Goal: Check status: Check status

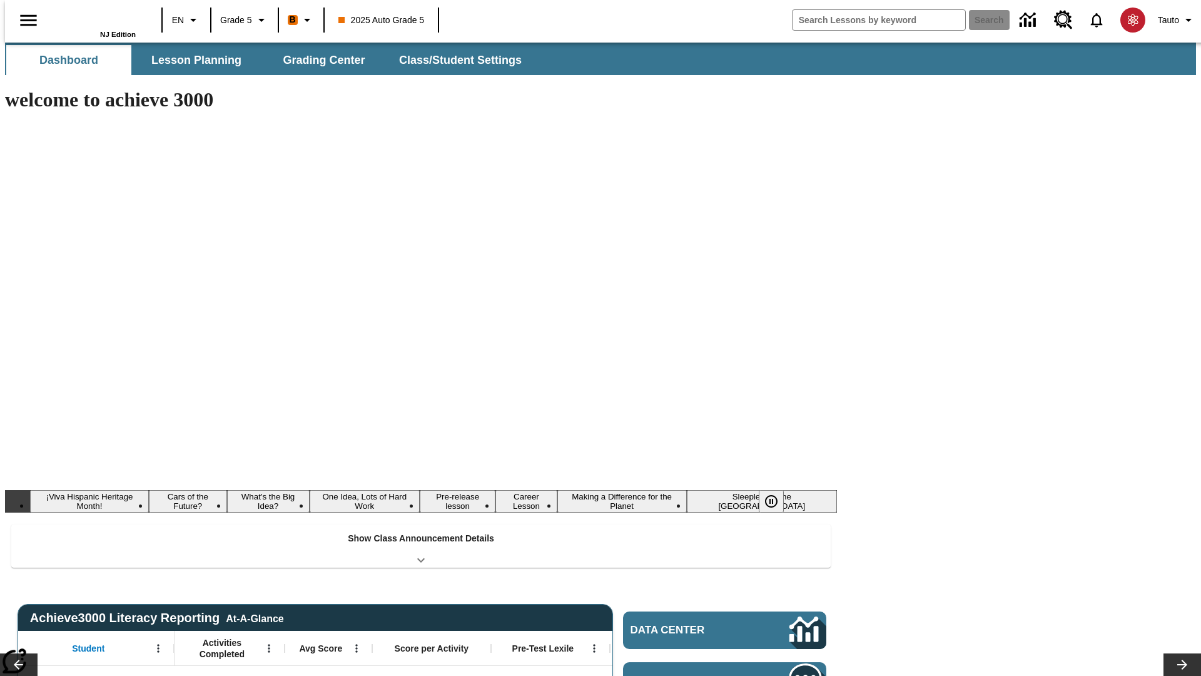
type input "-1"
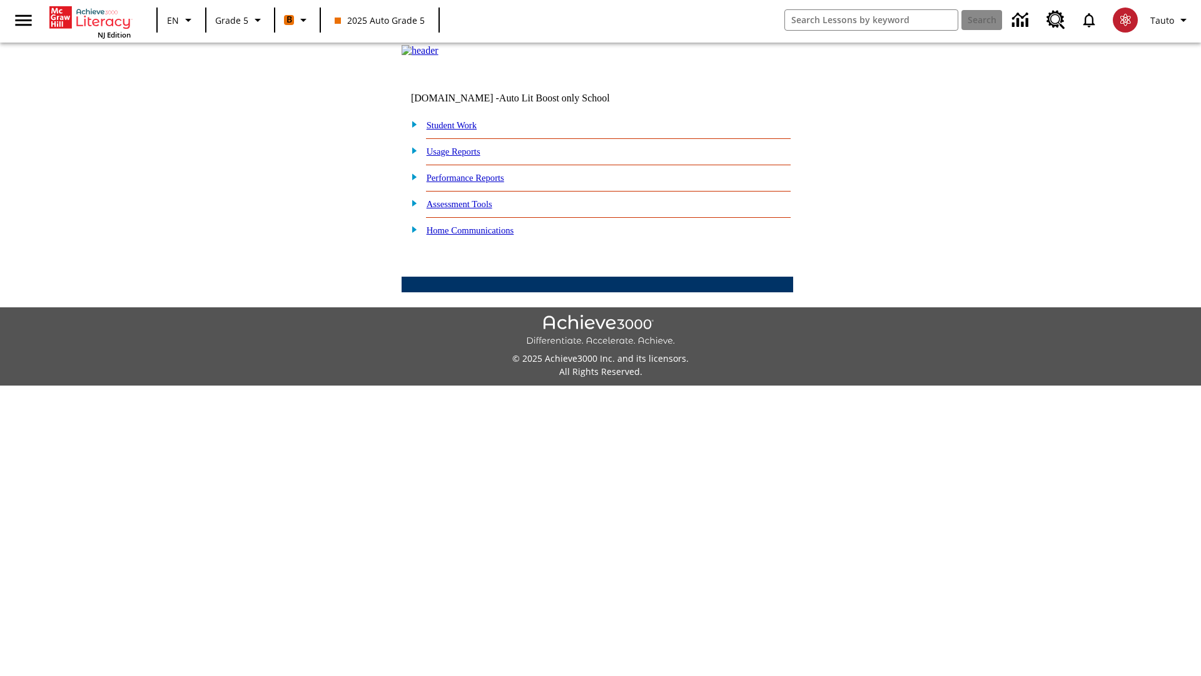
click at [460, 130] on link "Student Work" at bounding box center [452, 125] width 50 height 10
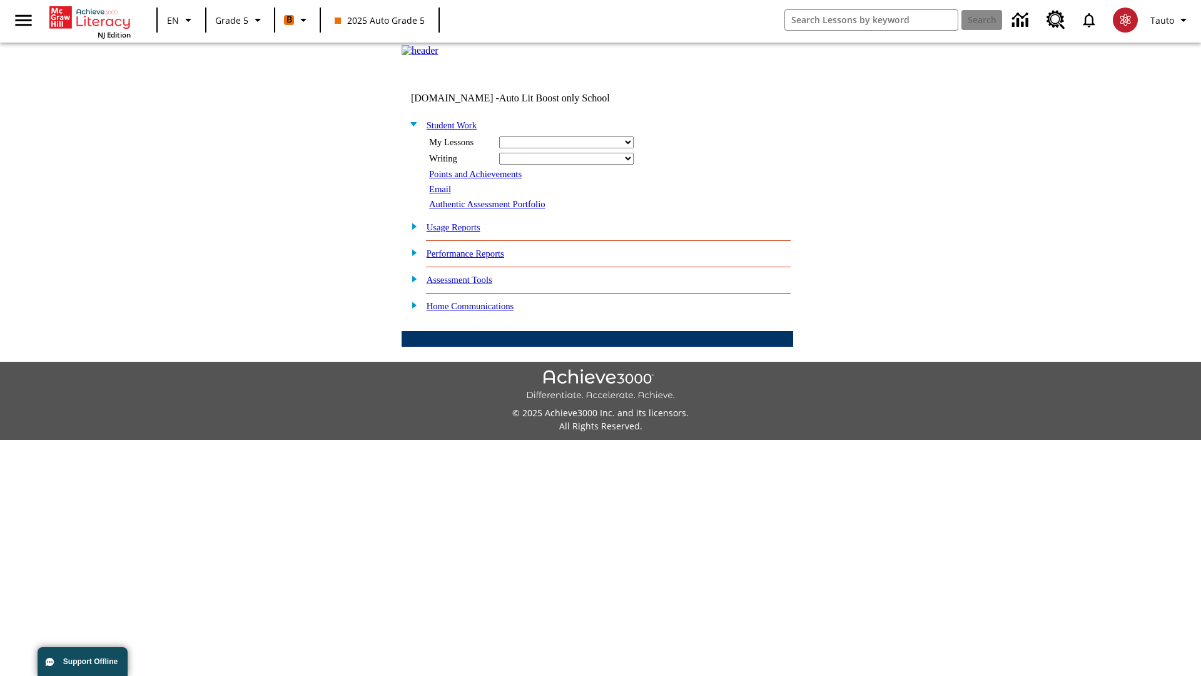
select select "/options/reports/?report_id=12&atype=4&section=2"
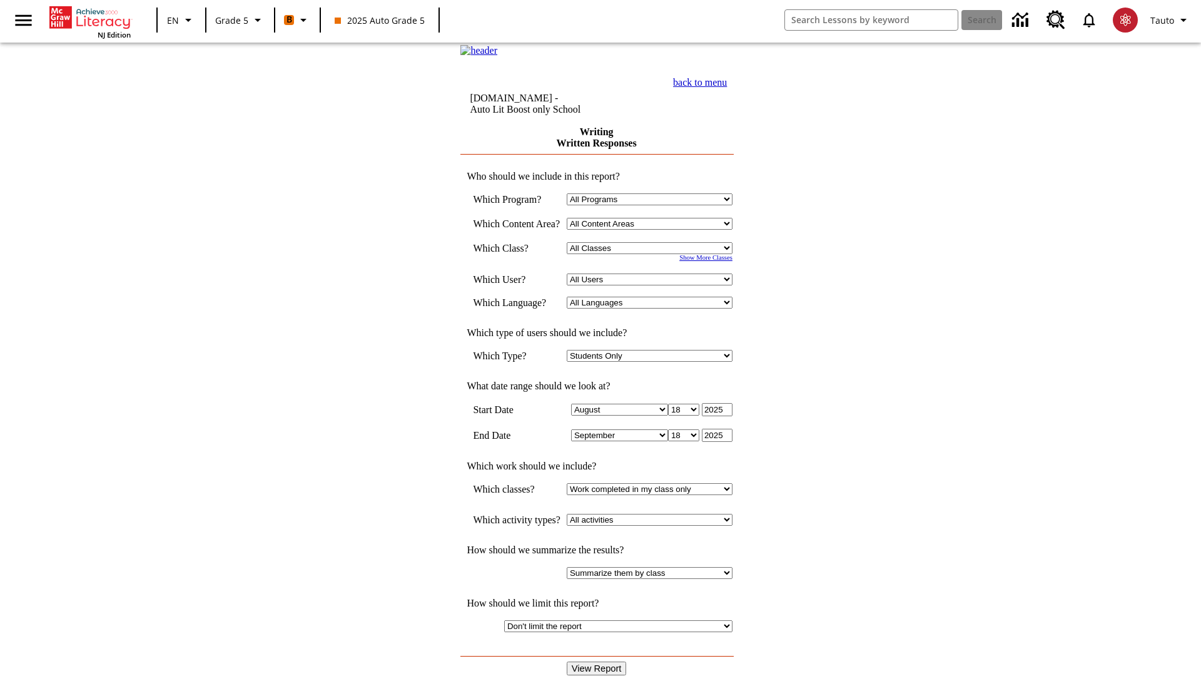
select select "11133131"
click at [654, 285] on select "All Users Cat, Sautoen Cat, Sautoes Cat, Sautoss Donotlogin, Sautoen Twoschools…" at bounding box center [650, 279] width 166 height 12
select select "21437107"
click at [598, 661] on input "View Report" at bounding box center [597, 668] width 60 height 14
